Goal: Complete application form

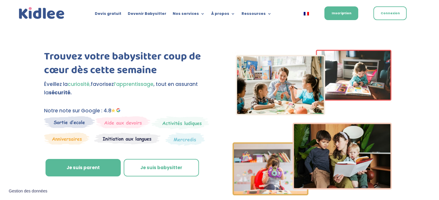
click at [89, 170] on link "Je suis parent" at bounding box center [83, 168] width 75 height 18
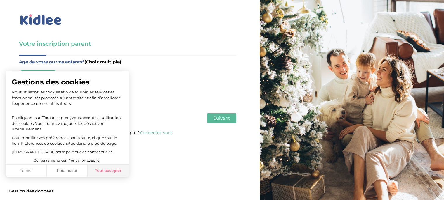
click at [107, 171] on button "Tout accepter" at bounding box center [108, 171] width 41 height 12
checkbox input "true"
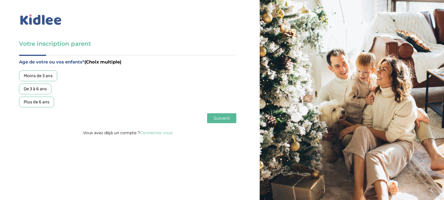
click at [47, 104] on div "Plus de 6 ans" at bounding box center [36, 102] width 35 height 11
click at [229, 119] on span "Suivant" at bounding box center [221, 119] width 16 height 6
click at [49, 90] on div "Garde ponctuelle" at bounding box center [41, 89] width 44 height 11
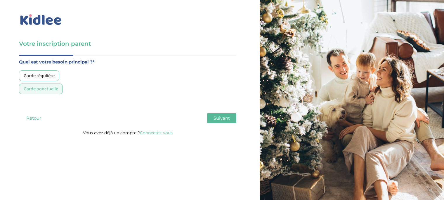
click at [235, 116] on button "Suivant" at bounding box center [221, 119] width 29 height 10
click at [52, 77] on div "Moins de 30h/mois" at bounding box center [42, 76] width 46 height 11
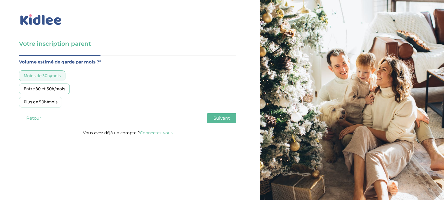
click at [225, 119] on span "Suivant" at bounding box center [221, 119] width 16 height 6
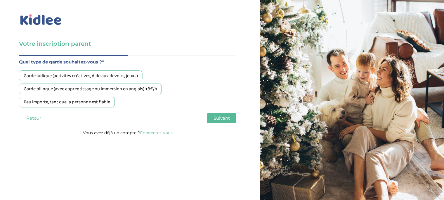
click at [79, 104] on div "Peu importe, tant que la personne est fiable" at bounding box center [67, 102] width 96 height 11
click at [230, 118] on button "Suivant" at bounding box center [221, 119] width 29 height 10
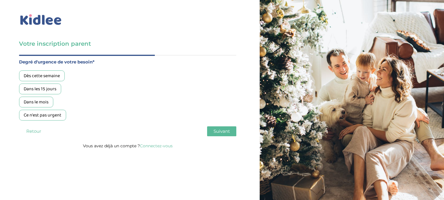
click at [51, 76] on div "Dès cette semaine" at bounding box center [42, 76] width 46 height 11
click at [31, 88] on div "Dans les 15 jours" at bounding box center [40, 89] width 42 height 11
click at [225, 129] on span "Suivant" at bounding box center [221, 132] width 16 height 6
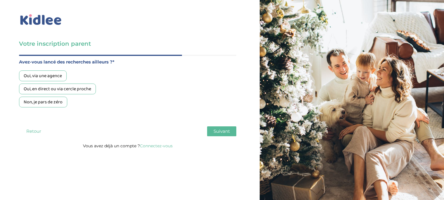
click at [51, 101] on div "Non, je pars de zéro" at bounding box center [43, 102] width 48 height 11
click at [217, 128] on button "Suivant" at bounding box center [221, 132] width 29 height 10
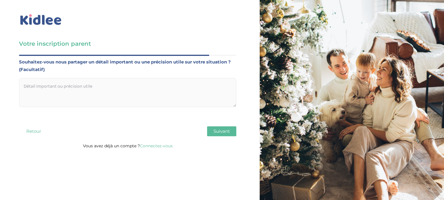
click at [229, 134] on span "Suivant" at bounding box center [221, 132] width 16 height 6
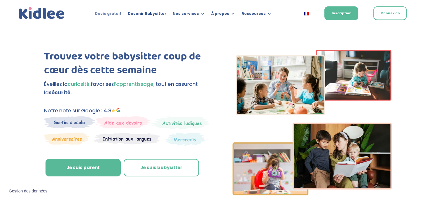
click at [114, 14] on link "Devis gratuit" at bounding box center [108, 15] width 27 height 6
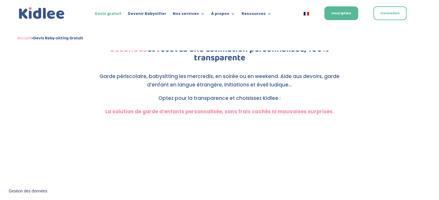
scroll to position [247, 0]
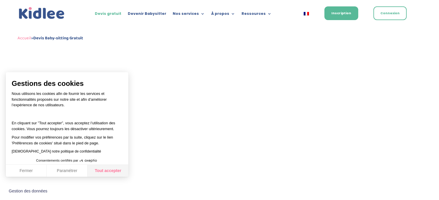
click at [109, 172] on button "Tout accepter" at bounding box center [108, 171] width 41 height 12
checkbox input "true"
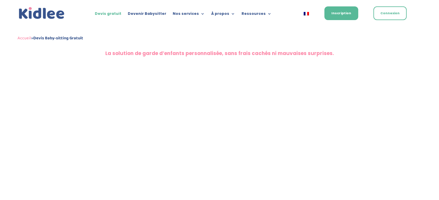
scroll to position [159, 0]
